Goal: Information Seeking & Learning: Learn about a topic

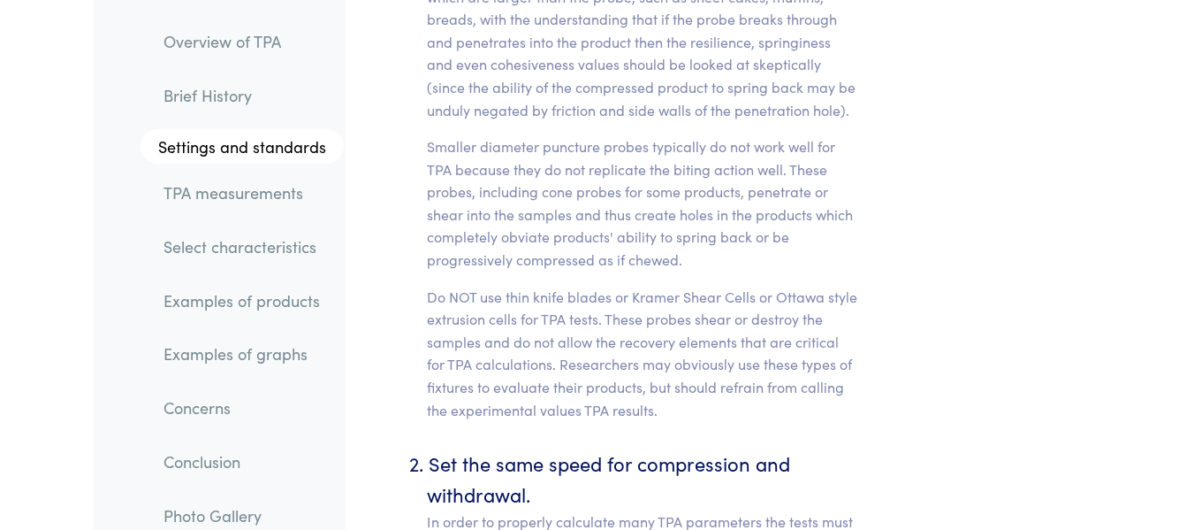
scroll to position [8664, 0]
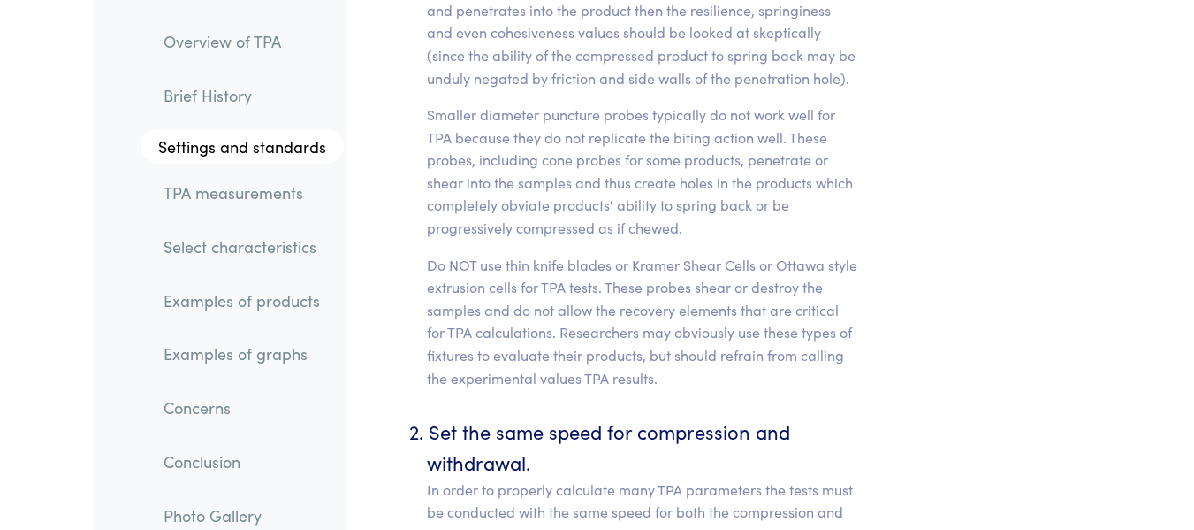
click at [270, 187] on link "TPA measurements" at bounding box center [246, 192] width 194 height 41
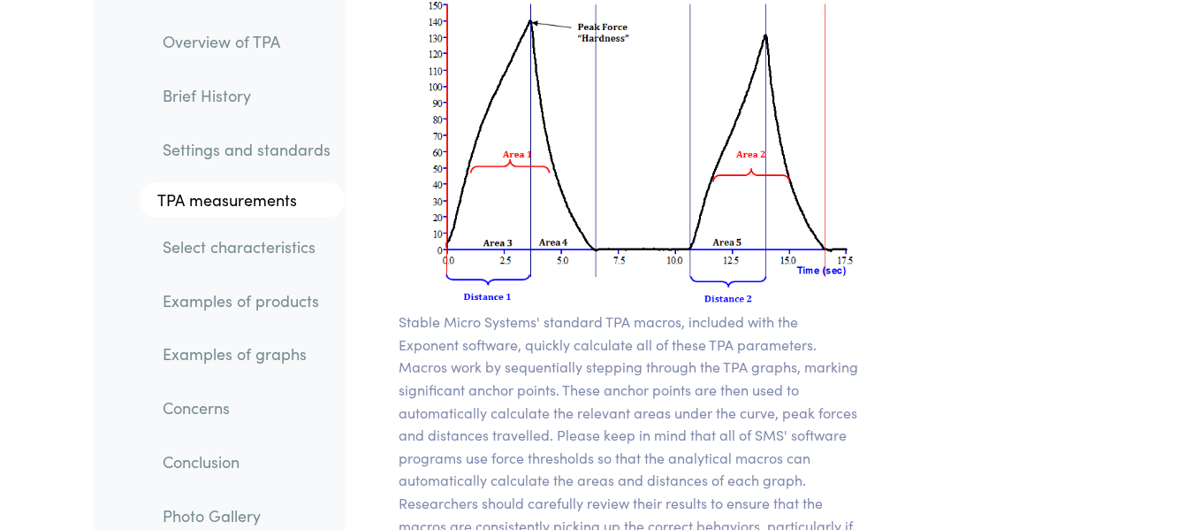
scroll to position [14617, 0]
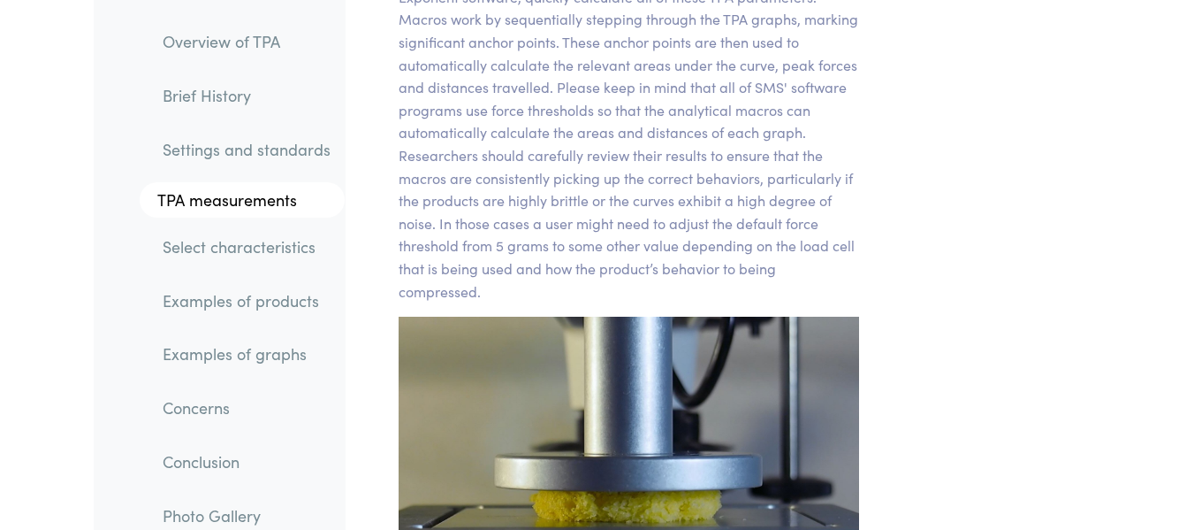
click at [255, 357] on link "Examples of graphs" at bounding box center [247, 353] width 196 height 41
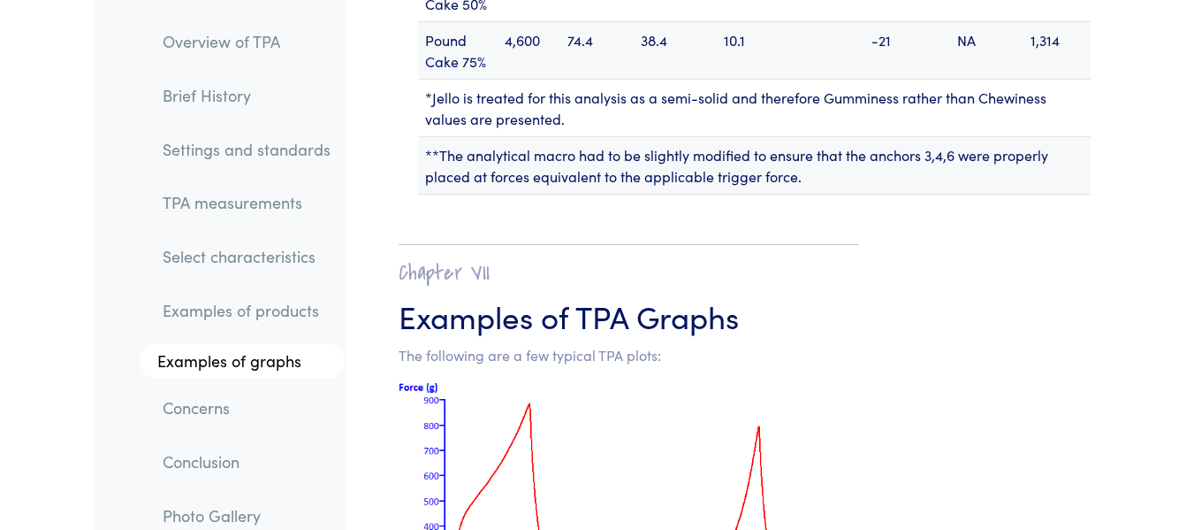
scroll to position [24361, 0]
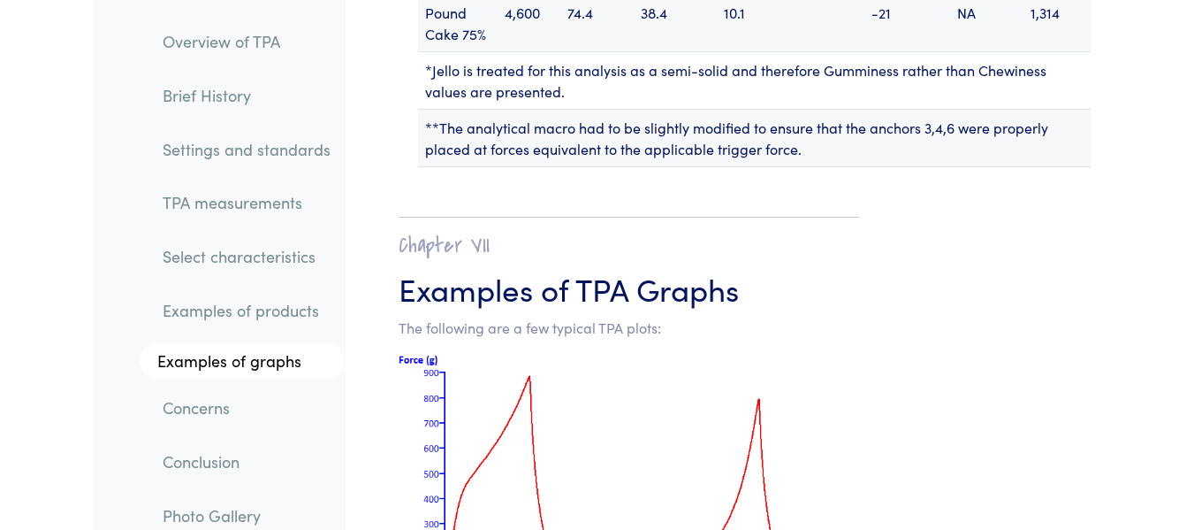
click at [311, 309] on link "Examples of products" at bounding box center [247, 310] width 196 height 41
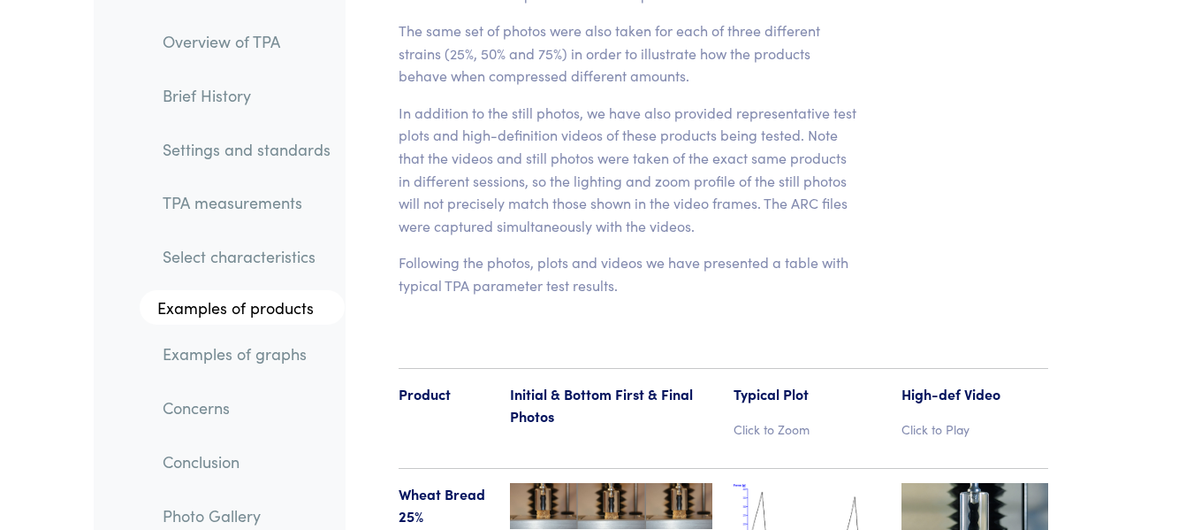
scroll to position [20232, 0]
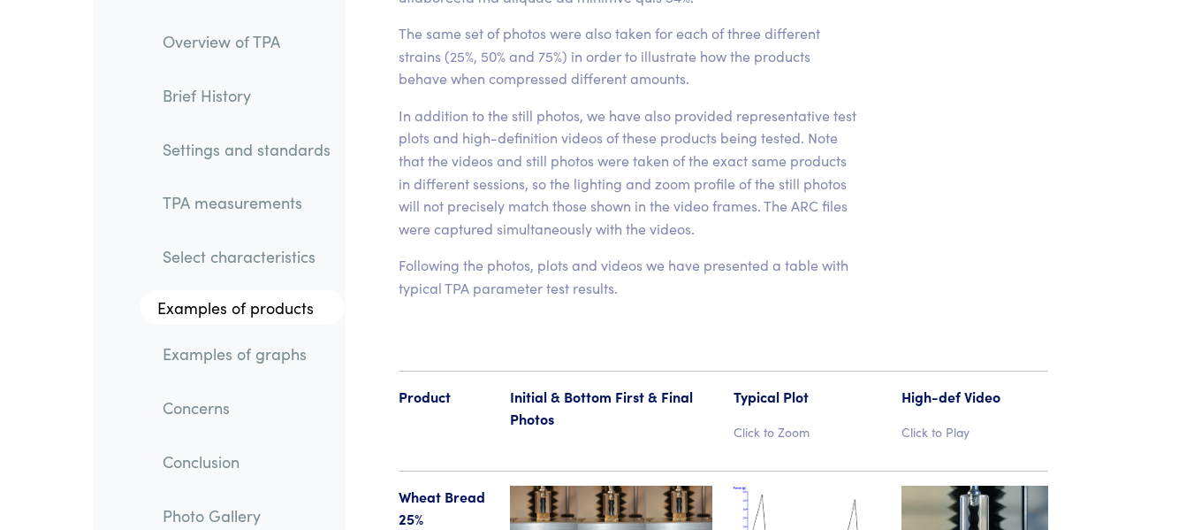
click at [417, 370] on hr at bounding box center [724, 370] width 650 height 1
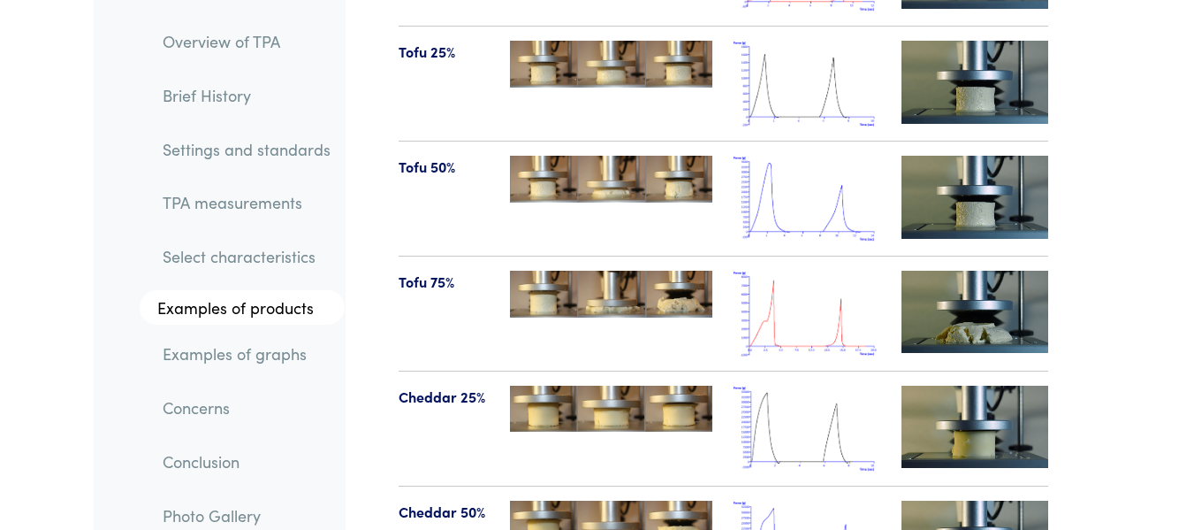
scroll to position [21027, 0]
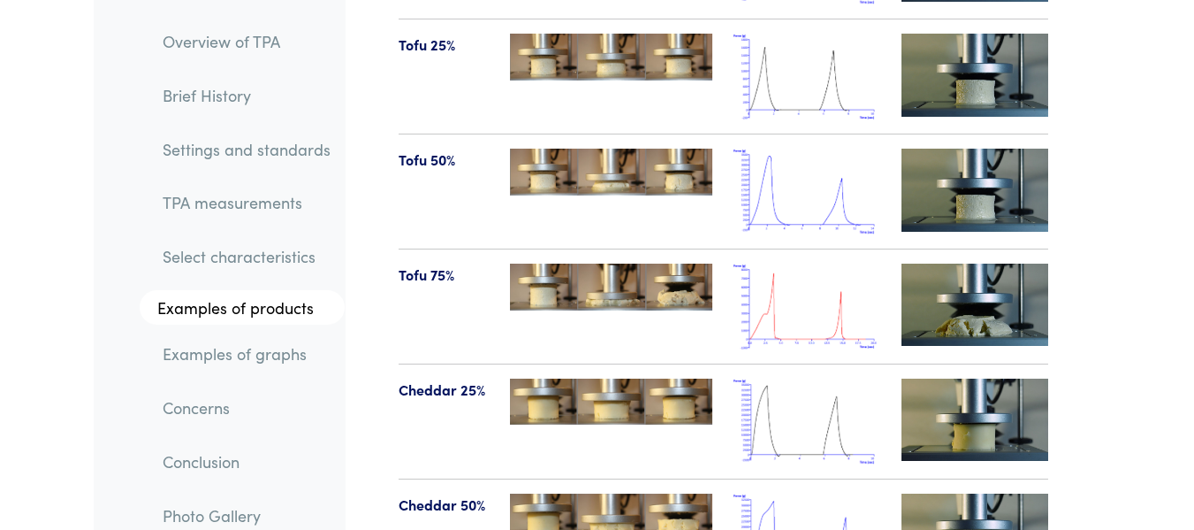
click at [278, 351] on link "Examples of graphs" at bounding box center [247, 353] width 196 height 41
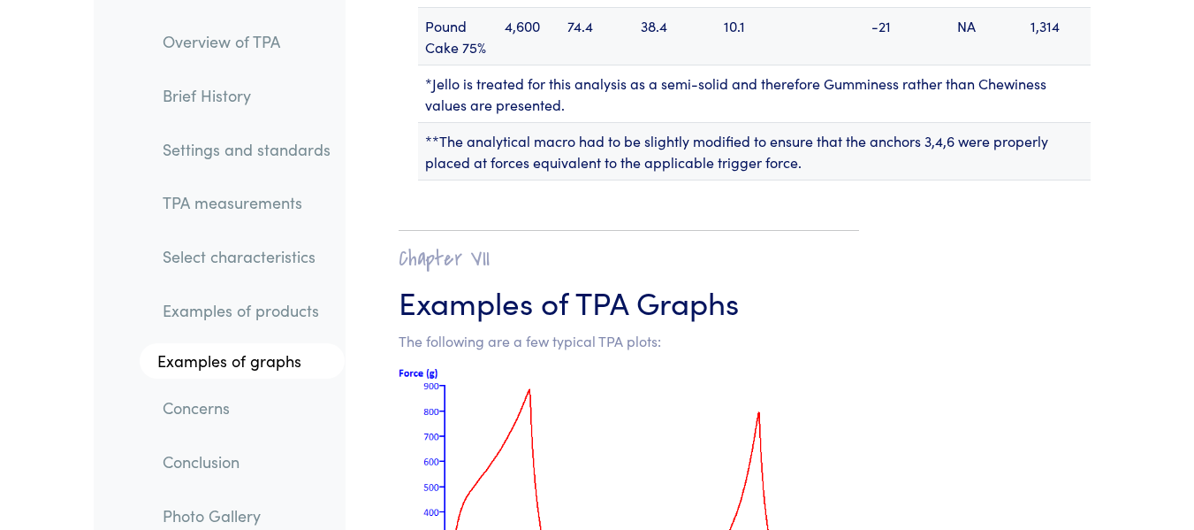
scroll to position [24361, 0]
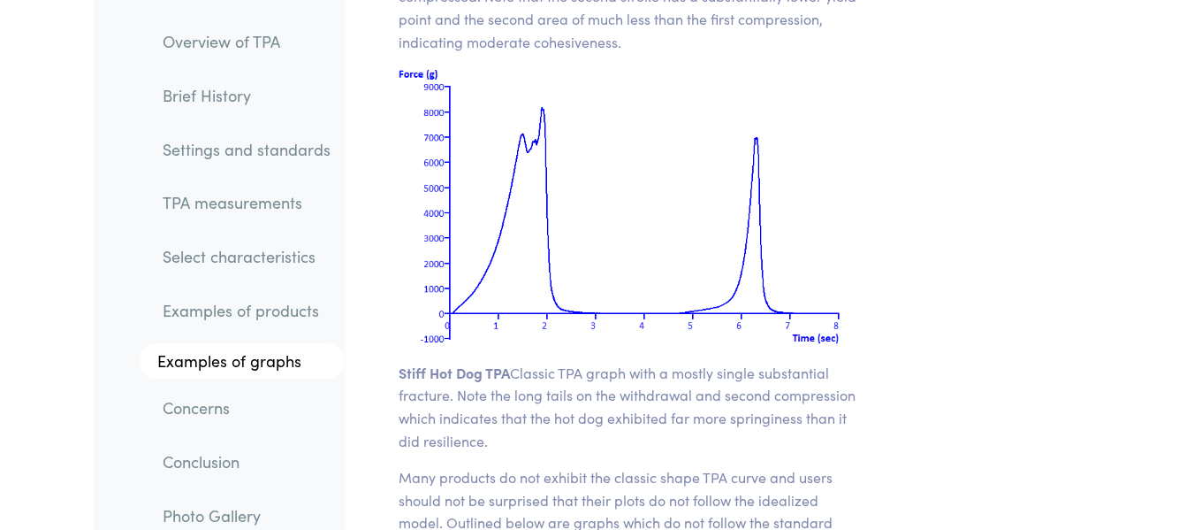
click at [209, 406] on link "Concerns" at bounding box center [247, 407] width 196 height 41
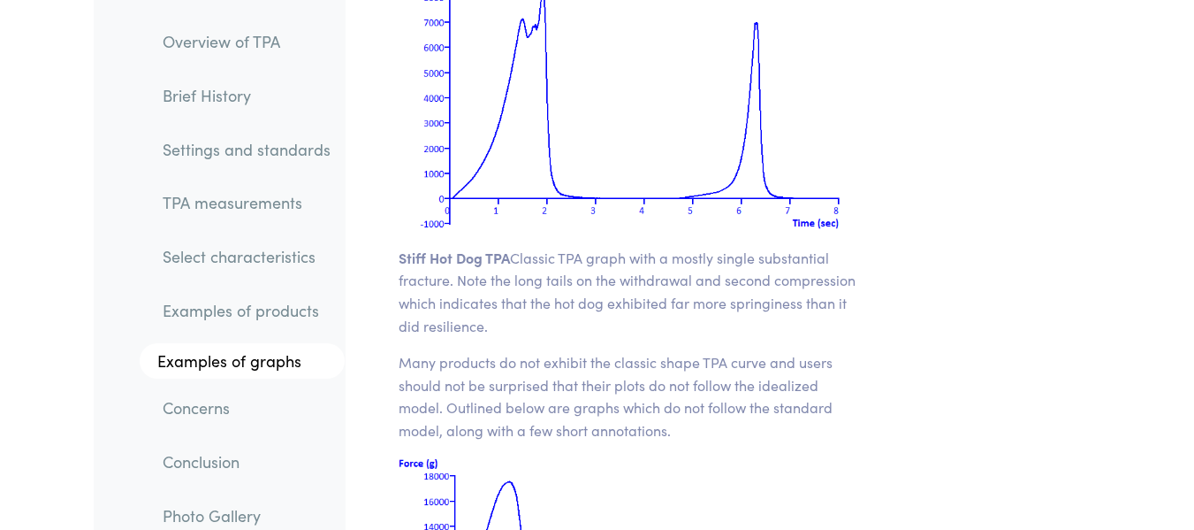
scroll to position [24969, 0]
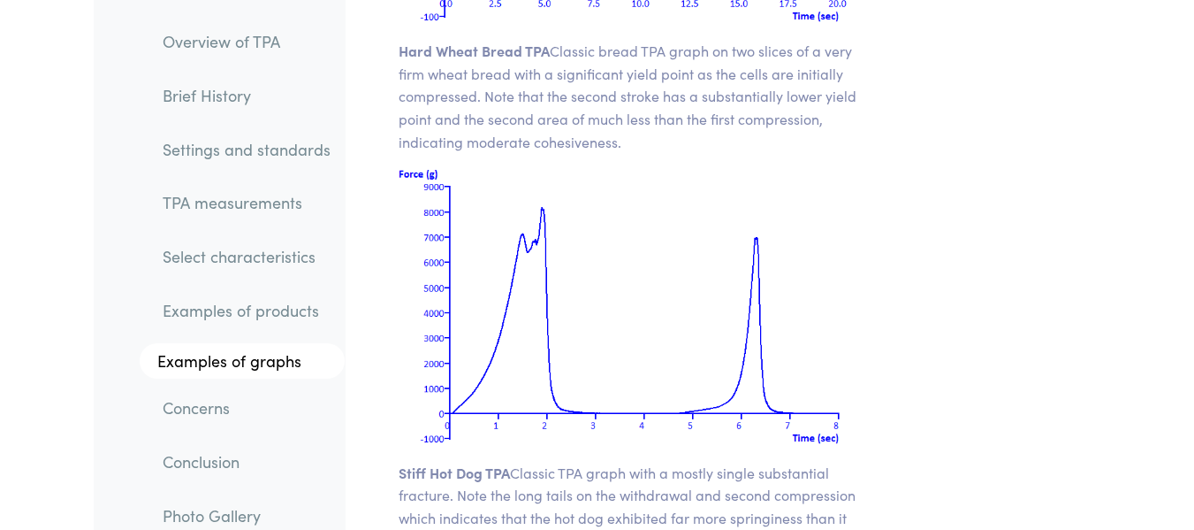
click at [210, 300] on link "Examples of products" at bounding box center [247, 310] width 196 height 41
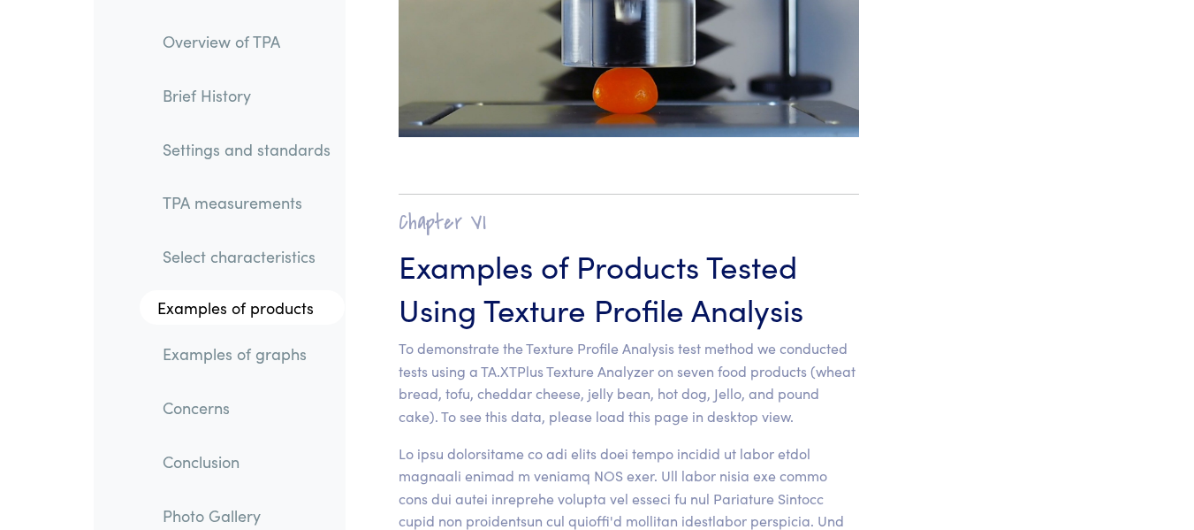
click at [209, 363] on link "Examples of graphs" at bounding box center [247, 353] width 196 height 41
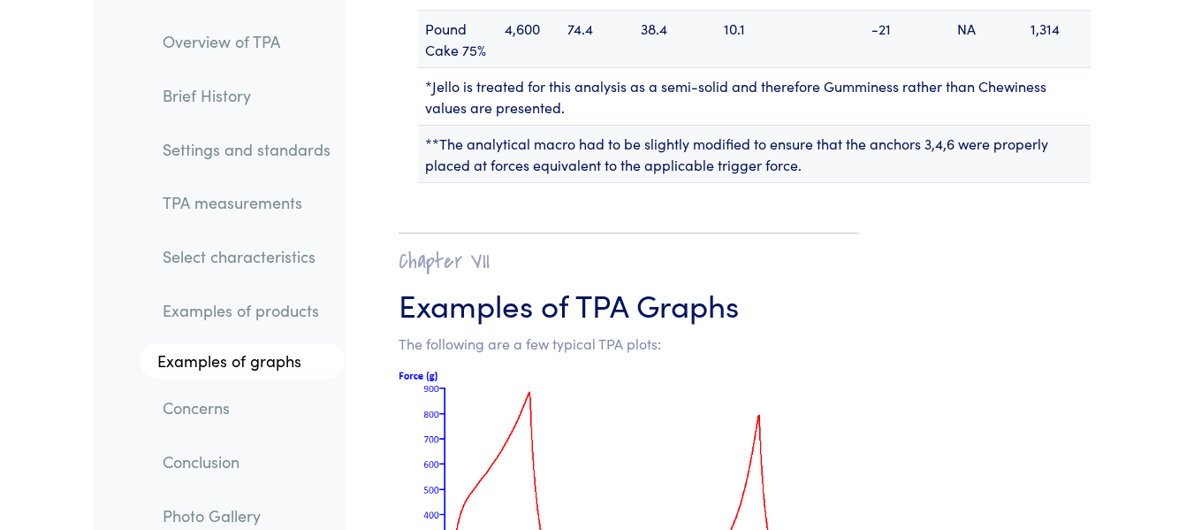
scroll to position [24361, 0]
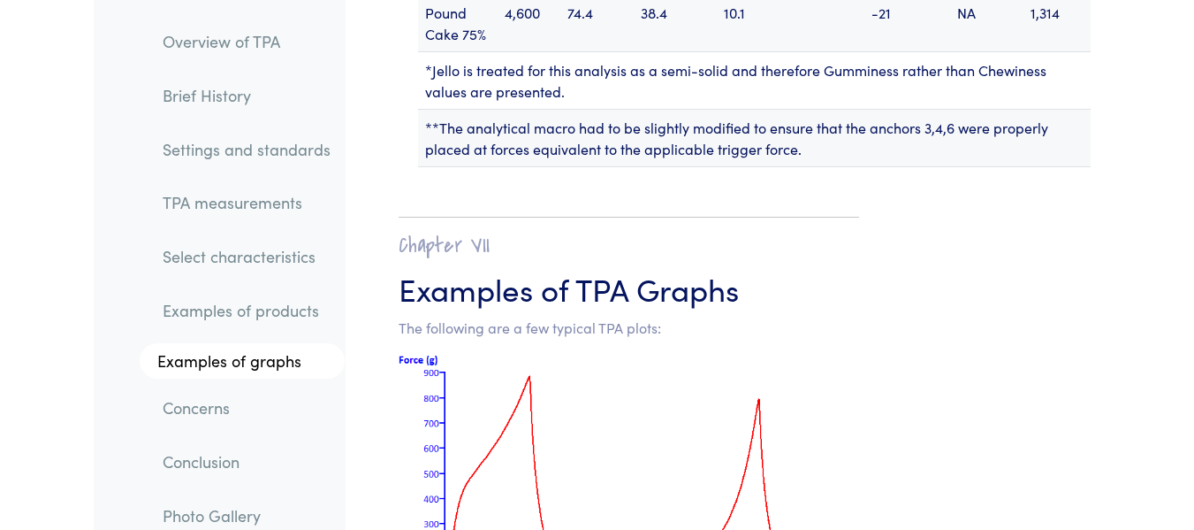
click at [268, 310] on link "Examples of products" at bounding box center [247, 310] width 196 height 41
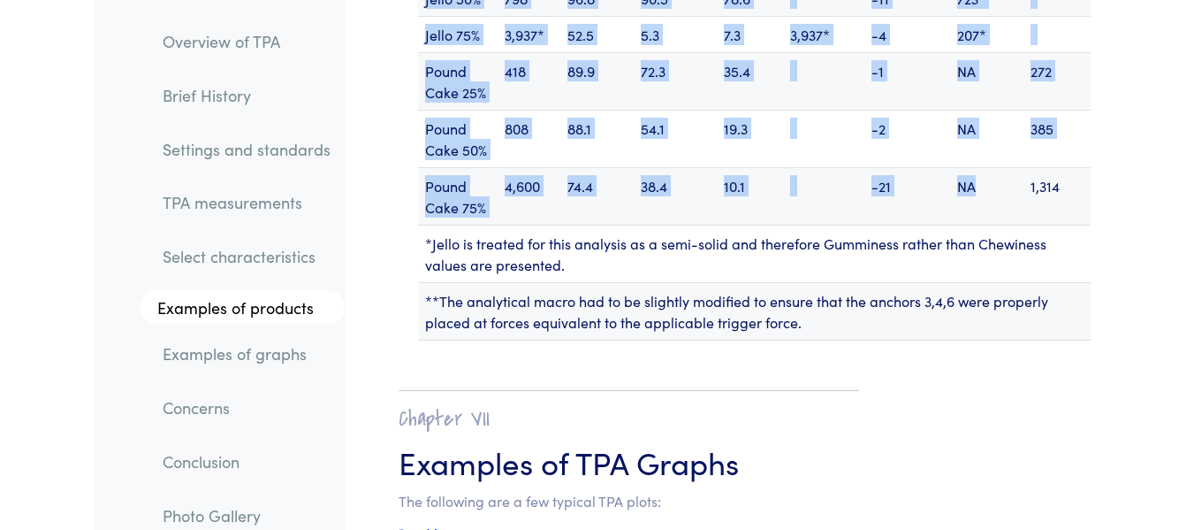
scroll to position [24030, 0]
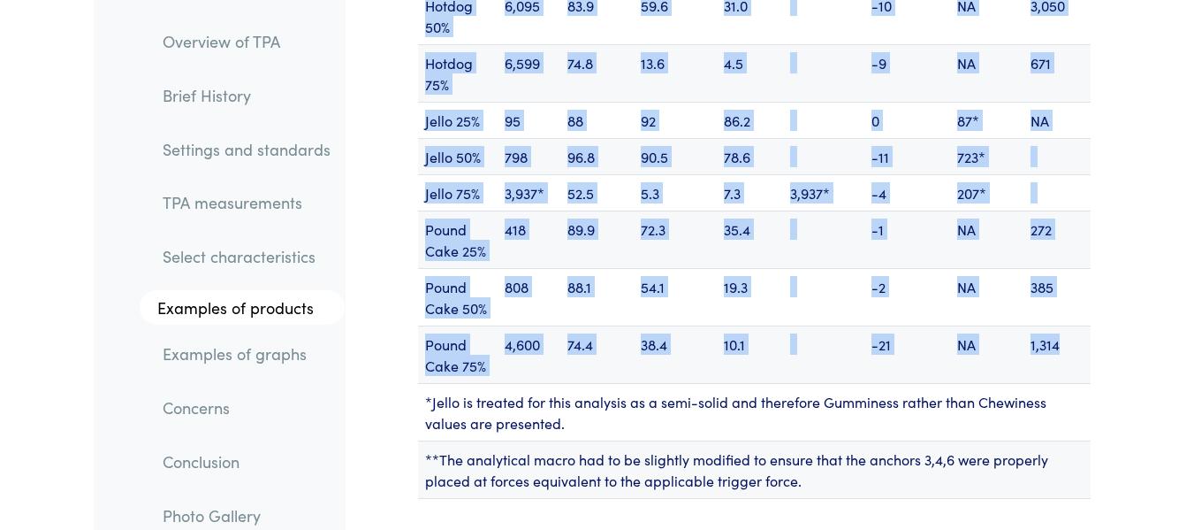
drag, startPoint x: 401, startPoint y: 210, endPoint x: 1075, endPoint y: 195, distance: 673.8
copy div "Loremip Dolorsi & Ametco Adipi & Elits Doeius Tempori Utla Etdol ma Aliq Enim-a…"
